Goal: Find specific page/section: Find specific page/section

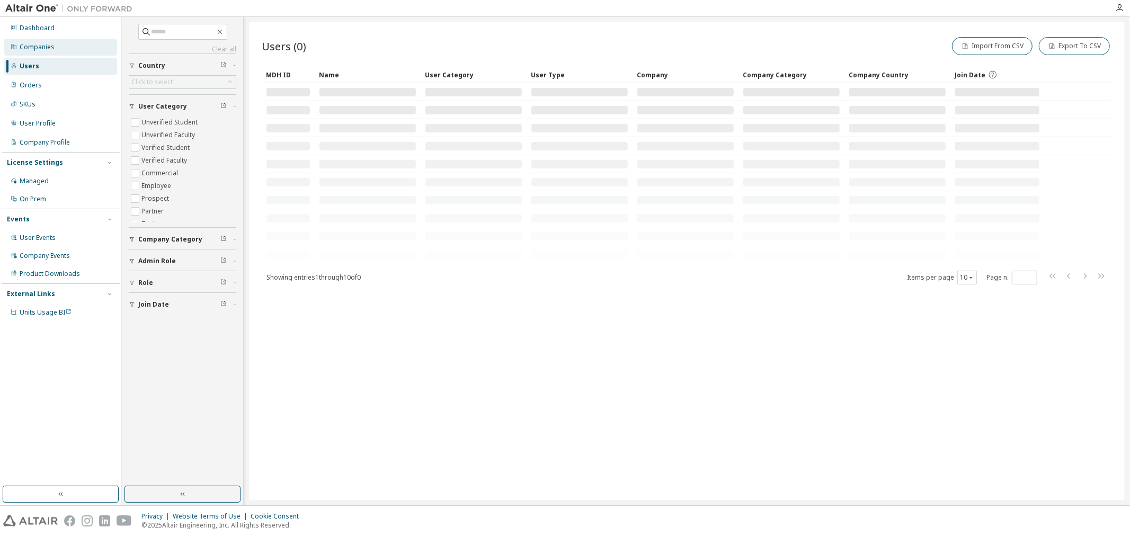
click at [43, 46] on div "Companies" at bounding box center [37, 47] width 35 height 8
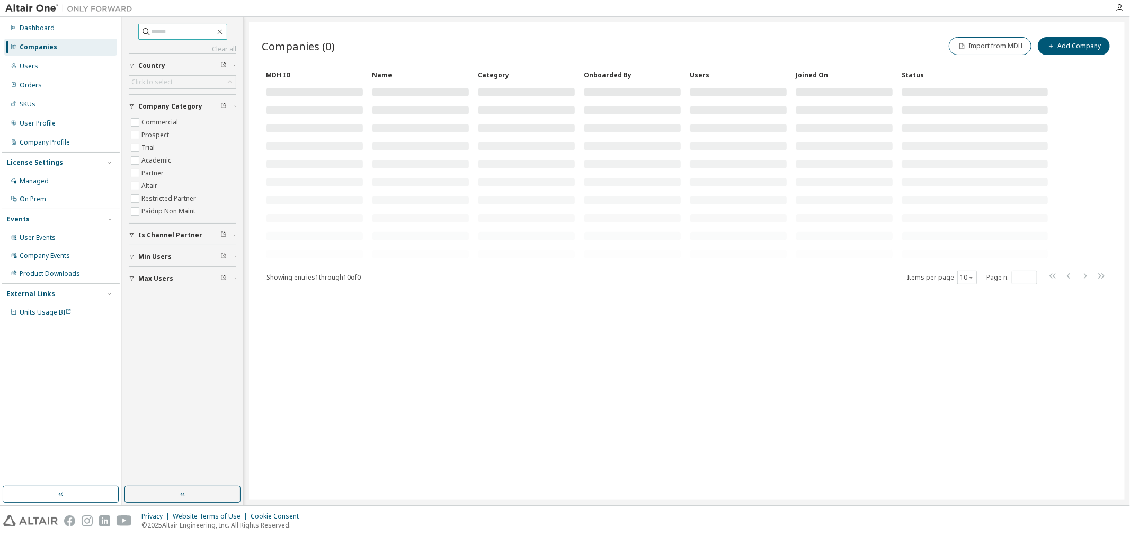
click at [188, 32] on input "text" at bounding box center [183, 31] width 64 height 11
type input "*******"
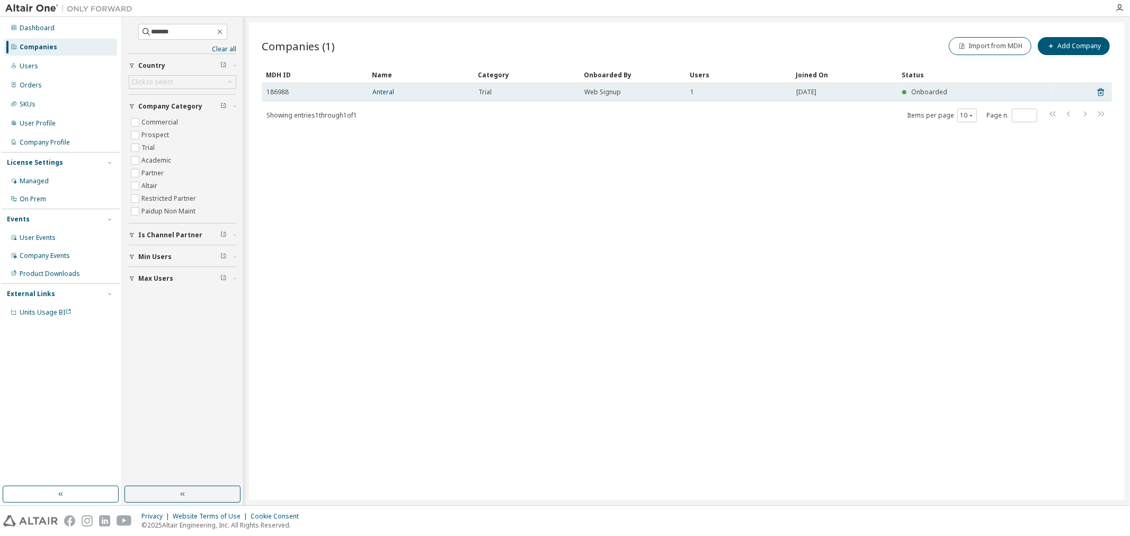
click at [355, 89] on div "186988" at bounding box center [314, 92] width 96 height 8
click at [380, 92] on link "Anteral" at bounding box center [383, 91] width 22 height 9
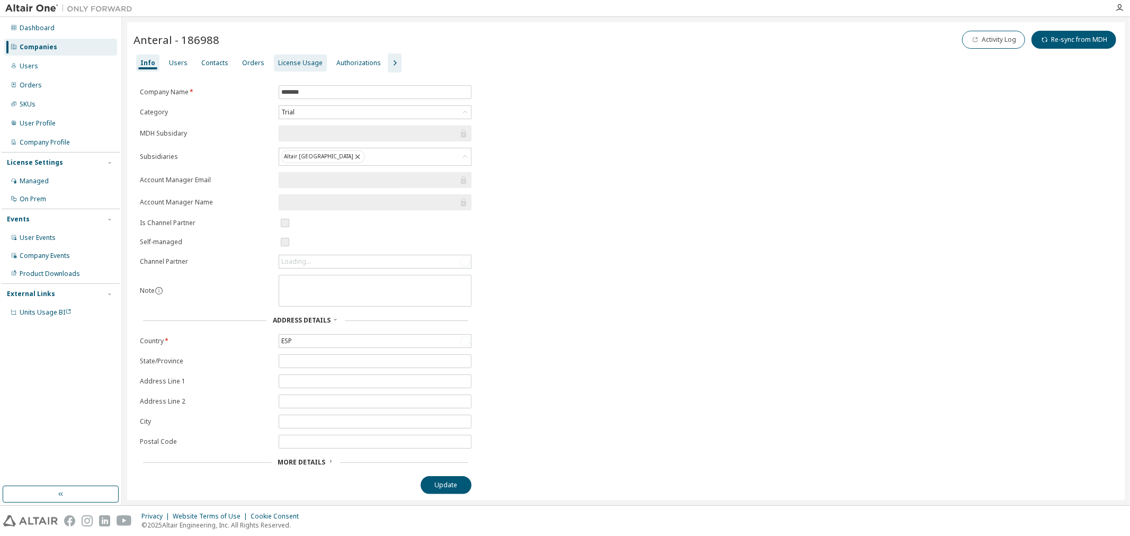
click at [288, 62] on div "License Usage" at bounding box center [300, 63] width 44 height 8
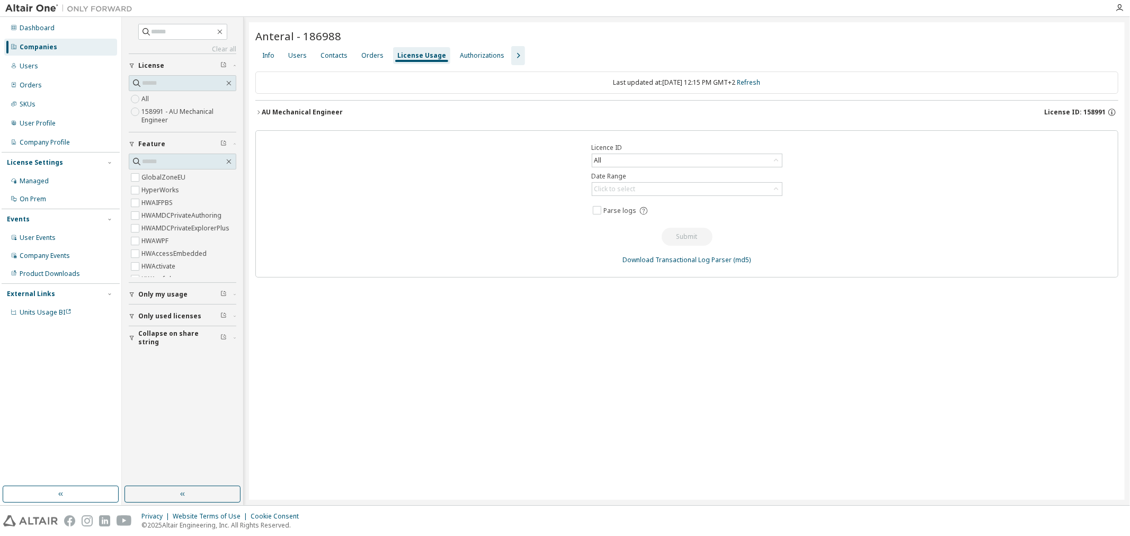
click at [261, 110] on icon "button" at bounding box center [258, 112] width 6 height 6
